Goal: Information Seeking & Learning: Find specific page/section

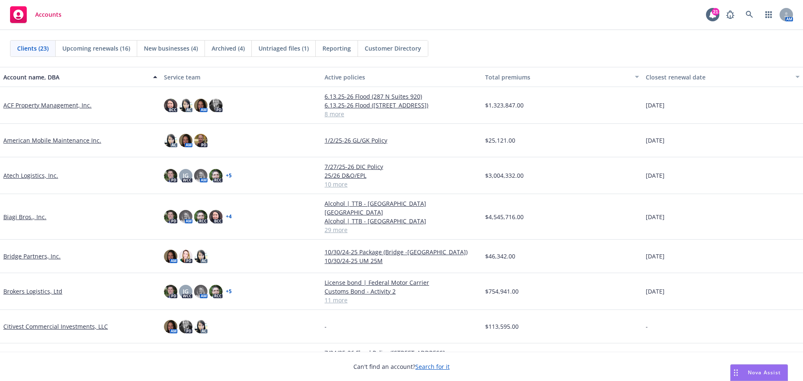
click at [26, 287] on link "Brokers Logistics, Ltd" at bounding box center [32, 291] width 59 height 9
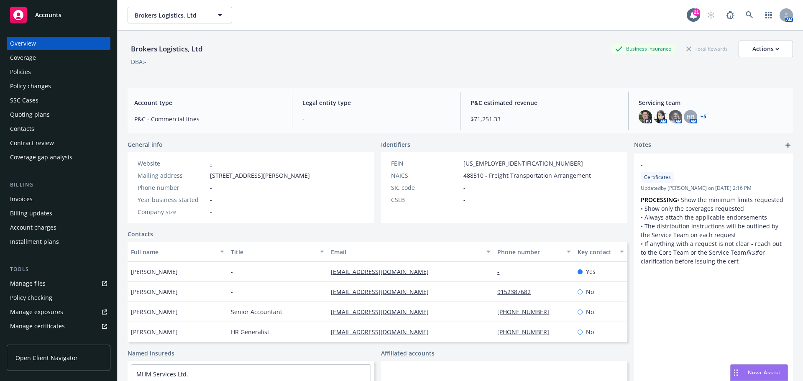
click at [37, 285] on div "Manage files" at bounding box center [28, 283] width 36 height 13
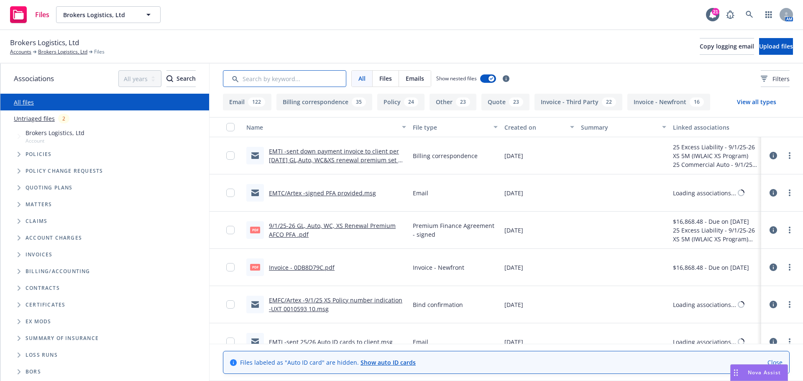
click at [295, 78] on input "Search by keyword..." at bounding box center [284, 78] width 123 height 17
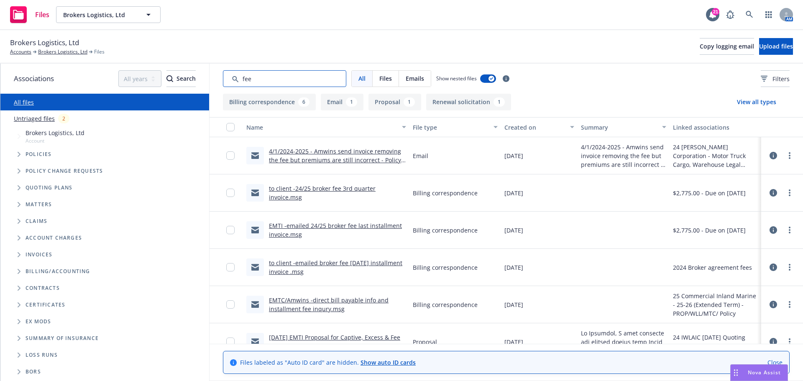
type input "fee"
click at [339, 186] on link "to client -24/25 broker fee 3rd quarter invoice.msg" at bounding box center [322, 193] width 107 height 17
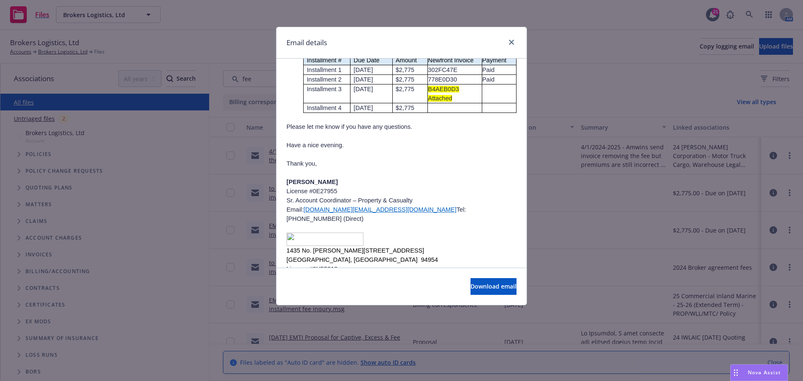
scroll to position [186, 0]
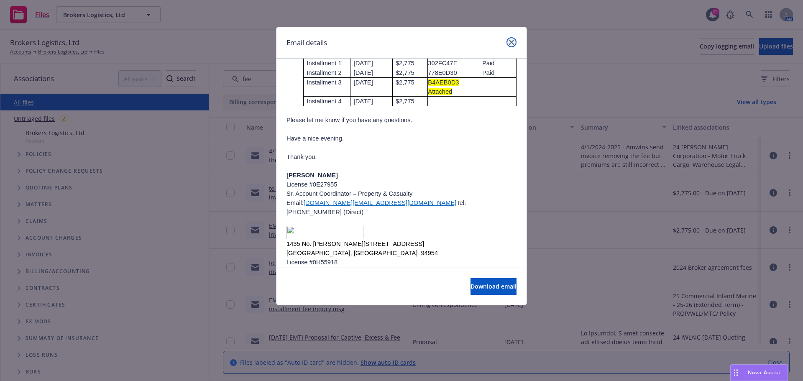
click at [509, 41] on icon "close" at bounding box center [511, 42] width 5 height 5
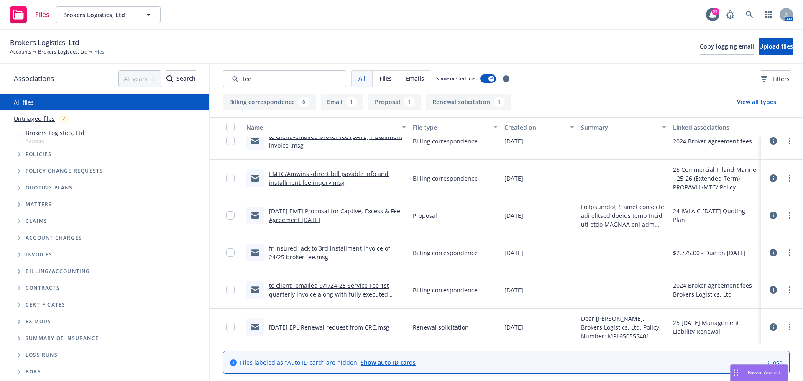
scroll to position [128, 0]
click at [348, 291] on link "to client -emailed 9/1/24-25 Service Fee 1st quarterly invoice along with fully…" at bounding box center [329, 293] width 120 height 26
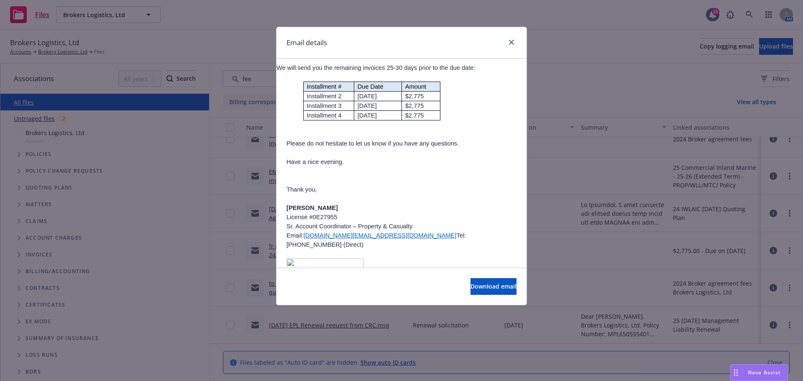
scroll to position [326, 0]
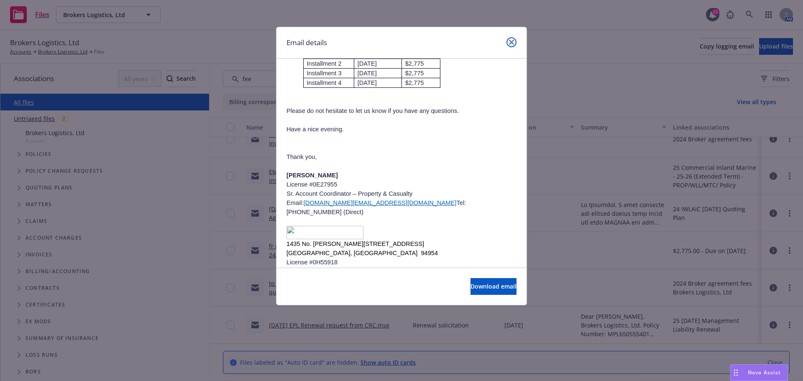
click at [512, 44] on icon "close" at bounding box center [511, 42] width 5 height 5
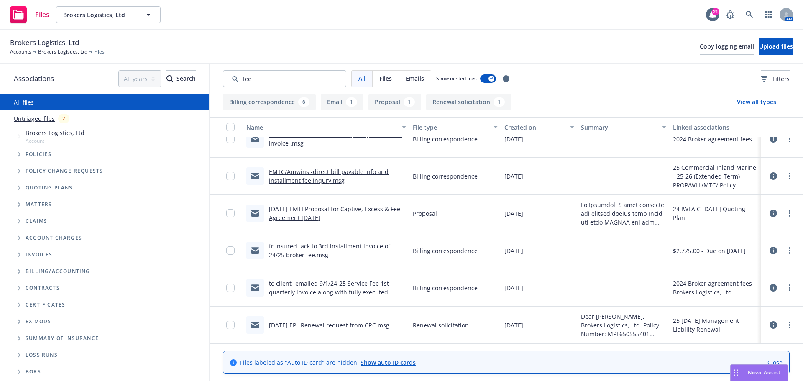
click at [365, 246] on link "fr insured -ack to 3rd installment invoice of 24/25 broker fee.msg" at bounding box center [329, 250] width 121 height 17
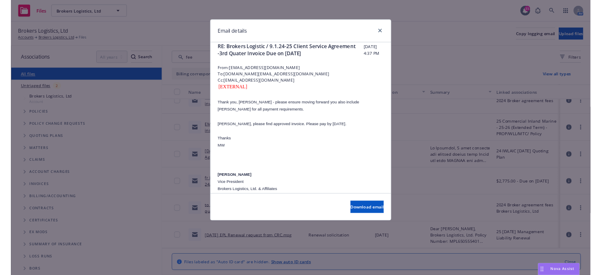
scroll to position [0, 0]
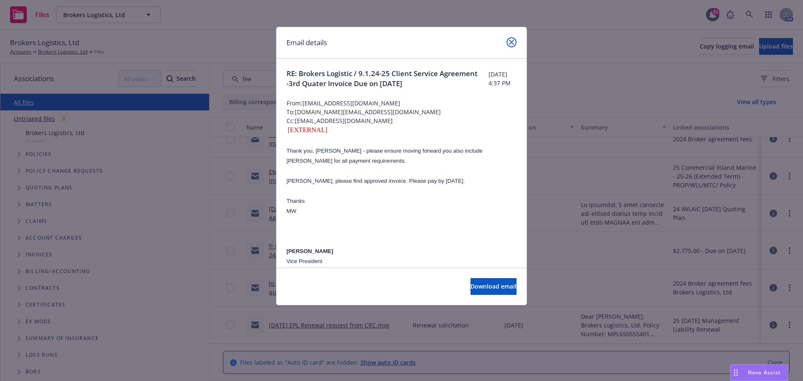
click at [510, 41] on icon "close" at bounding box center [511, 42] width 5 height 5
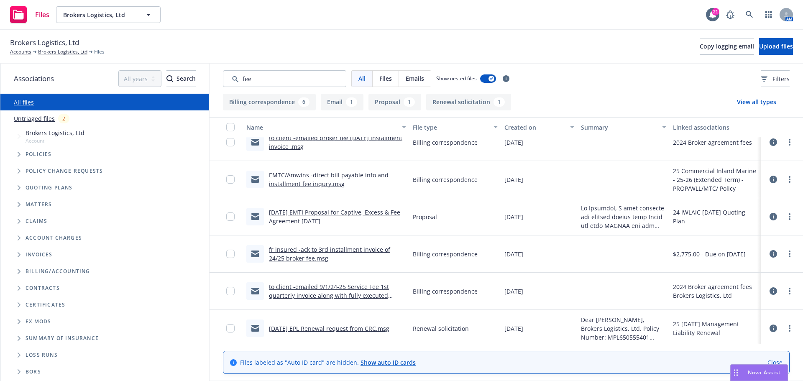
scroll to position [125, 0]
click at [57, 51] on link "Brokers Logistics, Ltd" at bounding box center [62, 52] width 49 height 8
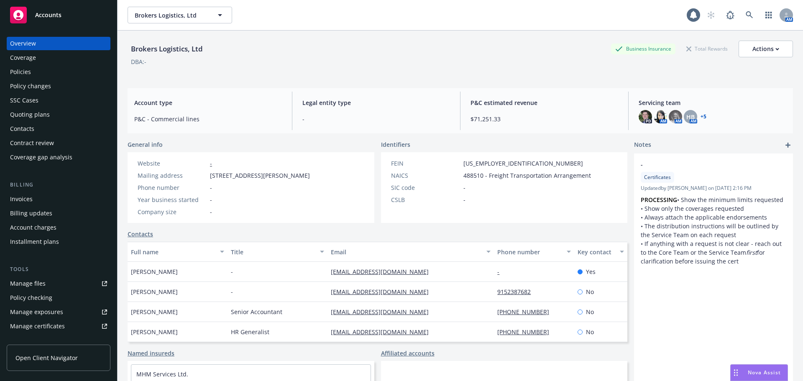
click at [52, 74] on div "Policies" at bounding box center [58, 71] width 97 height 13
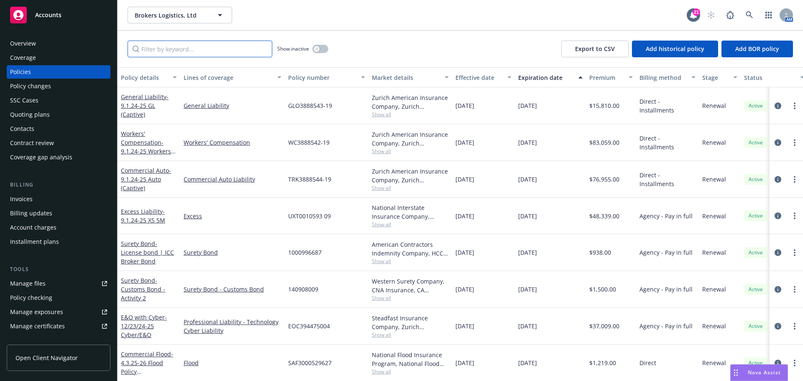
click at [231, 53] on input "Filter by keyword..." at bounding box center [200, 49] width 145 height 17
click at [198, 53] on input "Filter by keyword..." at bounding box center [200, 49] width 145 height 17
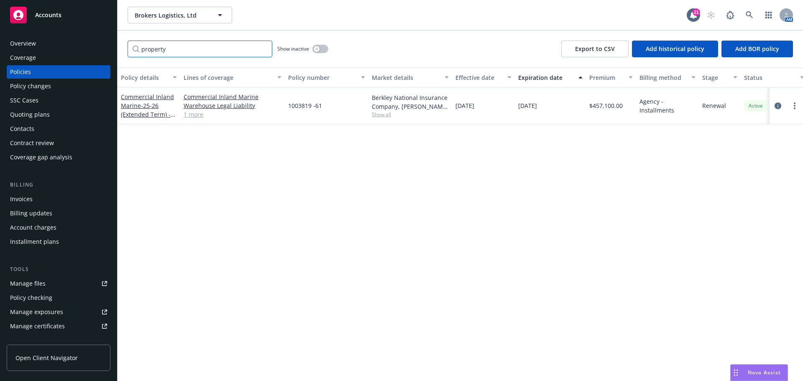
type input "property"
drag, startPoint x: 285, startPoint y: 232, endPoint x: 290, endPoint y: 260, distance: 28.6
click at [285, 232] on div "Policy details Lines of coverage Policy number Market details Effective date Ex…" at bounding box center [461, 224] width 686 height 314
click at [62, 69] on div "Policies" at bounding box center [58, 71] width 97 height 13
click at [28, 71] on div "Policies" at bounding box center [20, 71] width 21 height 13
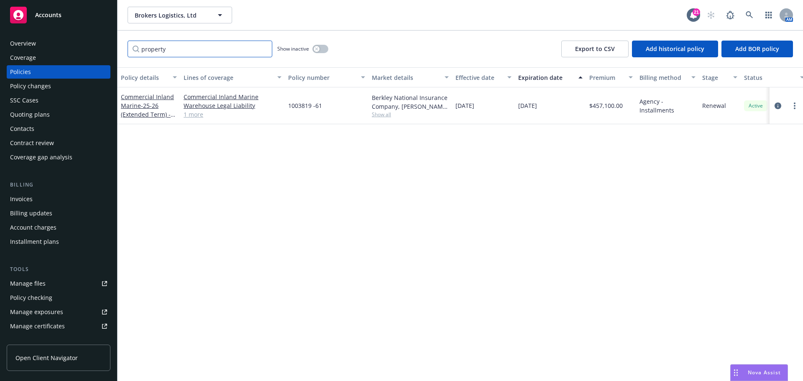
click at [237, 54] on input "property" at bounding box center [200, 49] width 145 height 17
click at [268, 51] on input "property" at bounding box center [200, 49] width 145 height 17
click at [264, 50] on input "property" at bounding box center [200, 49] width 145 height 17
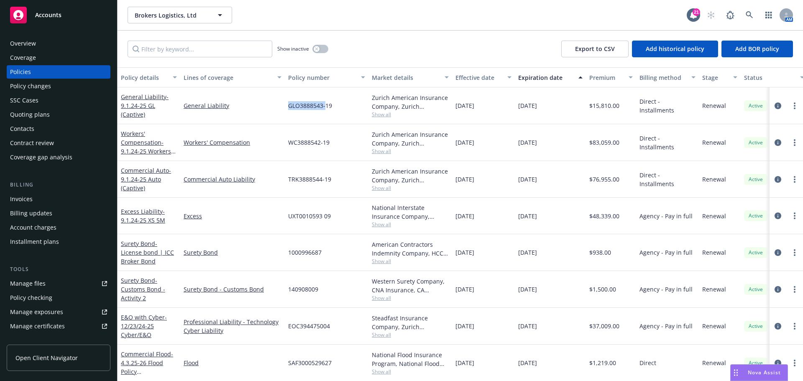
drag, startPoint x: 290, startPoint y: 107, endPoint x: 325, endPoint y: 107, distance: 35.2
click at [325, 107] on span "GLO3888543-19" at bounding box center [310, 105] width 44 height 9
click at [318, 51] on div "button" at bounding box center [317, 49] width 6 height 6
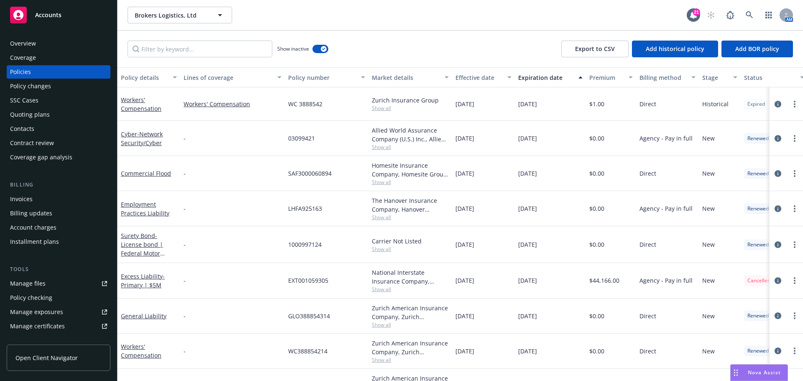
click at [471, 81] on div "Effective date" at bounding box center [479, 77] width 47 height 9
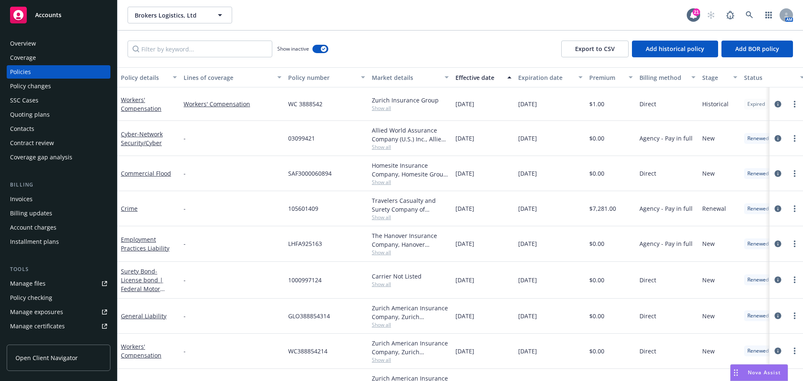
click at [471, 77] on div "Effective date" at bounding box center [479, 77] width 47 height 9
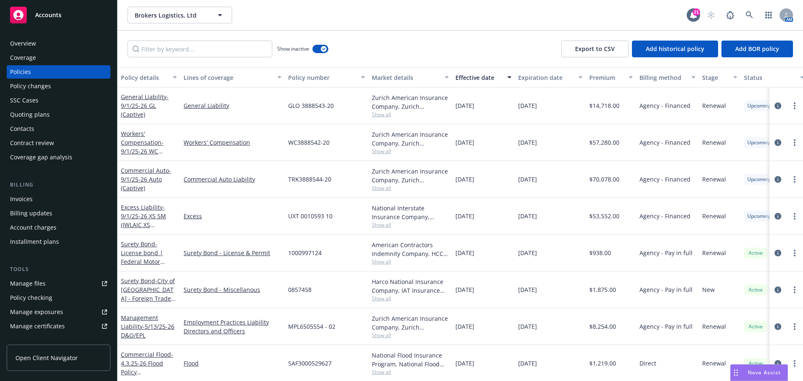
click at [52, 79] on div "Overview Coverage Policies Policy changes SSC Cases Quoting plans Contacts Cont…" at bounding box center [59, 100] width 104 height 127
click at [54, 74] on div "Policies" at bounding box center [58, 71] width 97 height 13
click at [41, 227] on div "Account charges" at bounding box center [33, 227] width 46 height 13
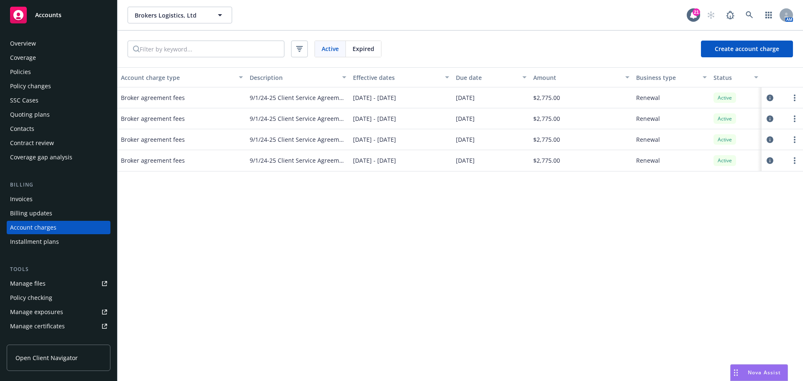
scroll to position [24, 0]
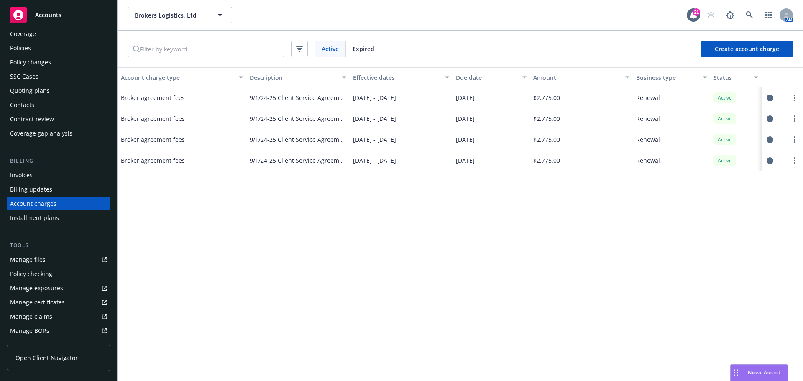
click at [79, 22] on div "Accounts" at bounding box center [58, 15] width 97 height 17
